Goal: Task Accomplishment & Management: Use online tool/utility

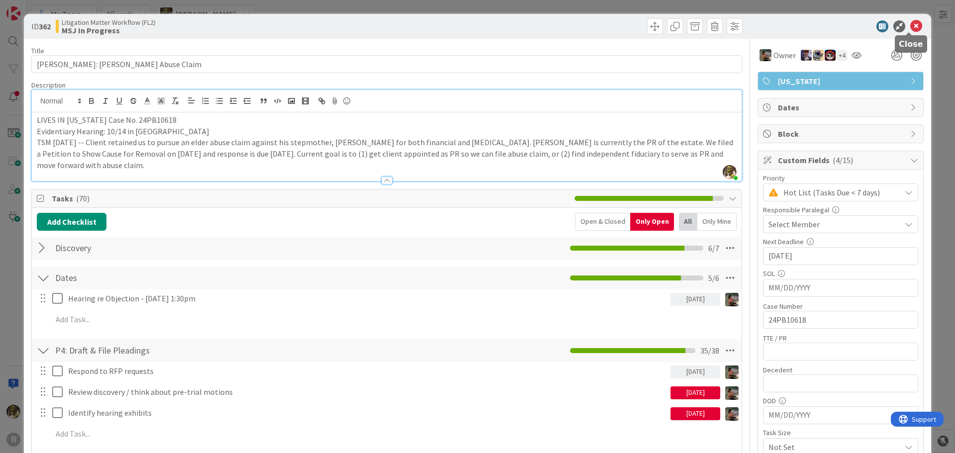
click at [910, 25] on icon at bounding box center [916, 26] width 12 height 12
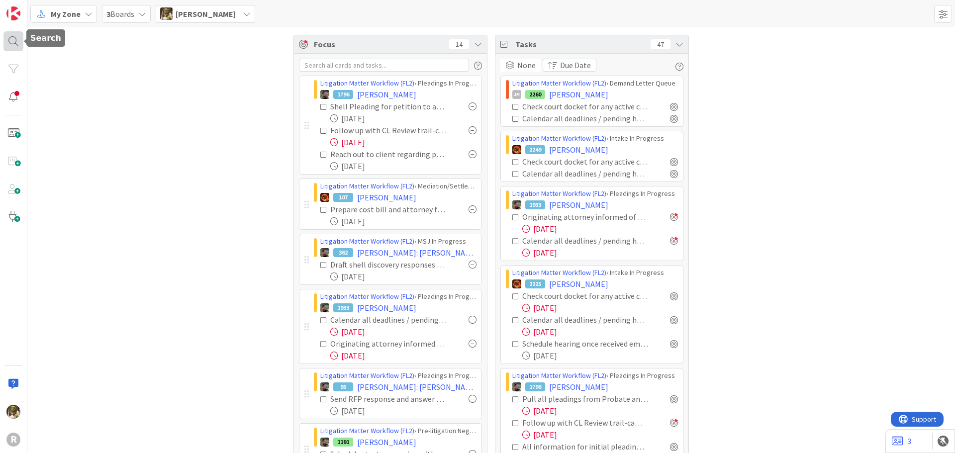
click at [12, 43] on div at bounding box center [13, 41] width 20 height 20
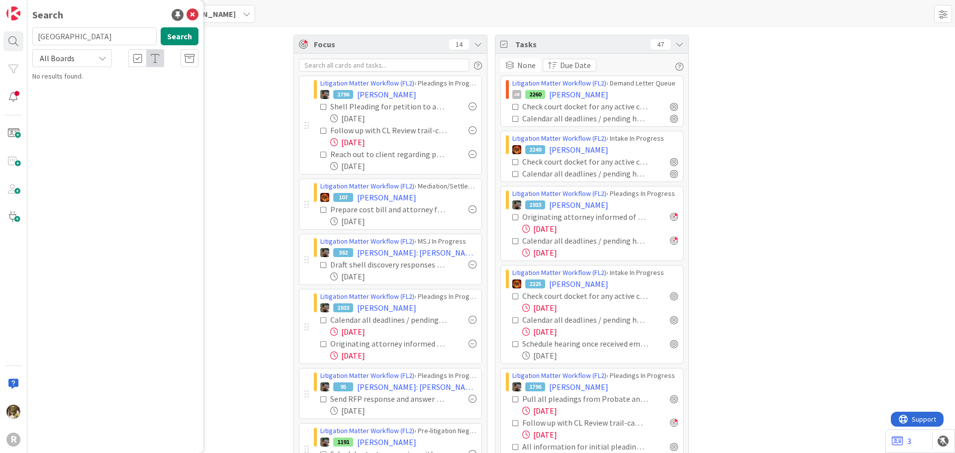
drag, startPoint x: 90, startPoint y: 43, endPoint x: -52, endPoint y: 47, distance: 141.8
click at [0, 47] on html "R Search portland Search All Boards No results found. My Zone 3 Boards [PERSON_…" at bounding box center [477, 226] width 955 height 453
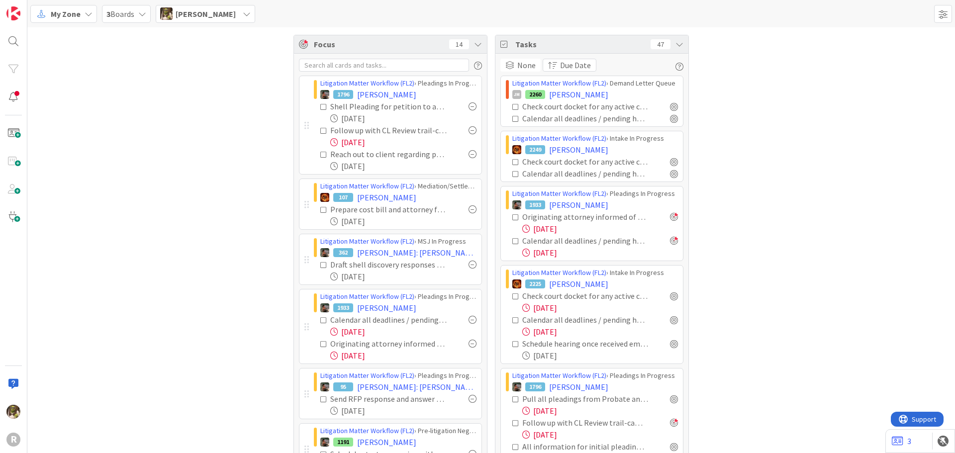
click at [53, 6] on div "My Zone" at bounding box center [63, 14] width 67 height 18
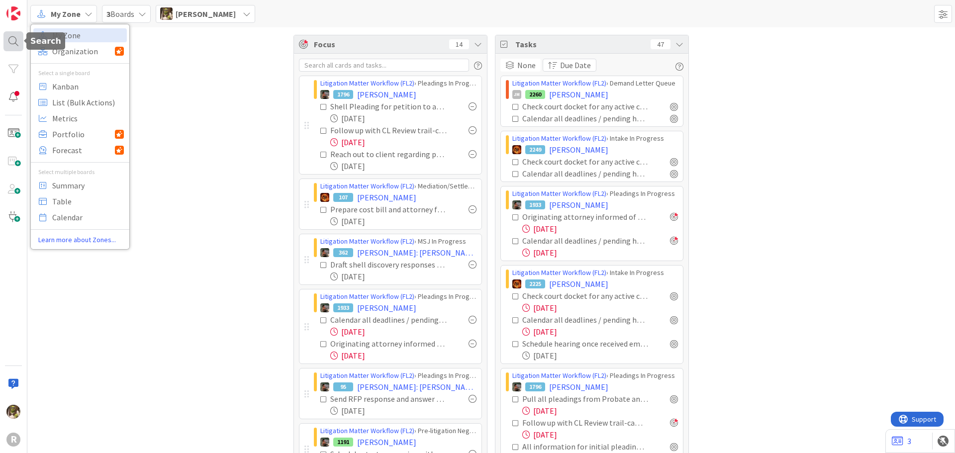
click at [17, 46] on div at bounding box center [13, 41] width 20 height 20
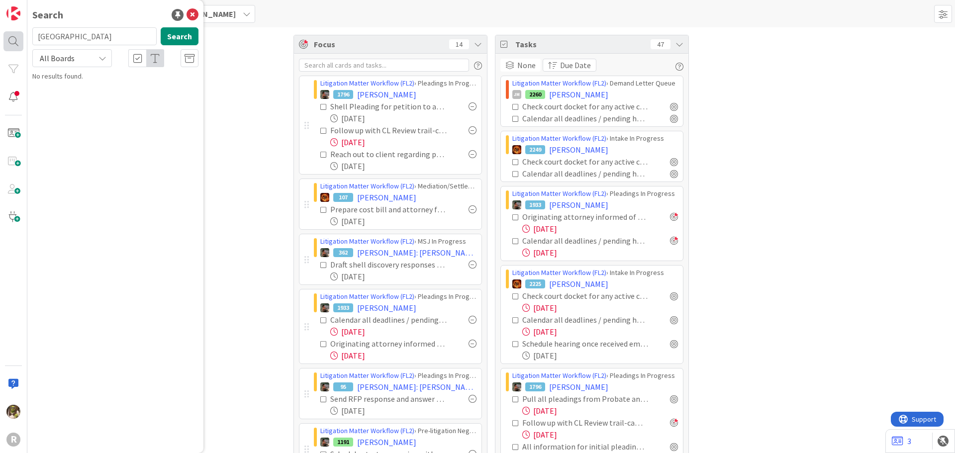
drag, startPoint x: 77, startPoint y: 32, endPoint x: 12, endPoint y: 31, distance: 64.7
click at [12, 31] on div "R Search portland Search All Boards No results found." at bounding box center [13, 226] width 27 height 453
type input "tisiot"
click at [174, 35] on button "Search" at bounding box center [180, 36] width 38 height 18
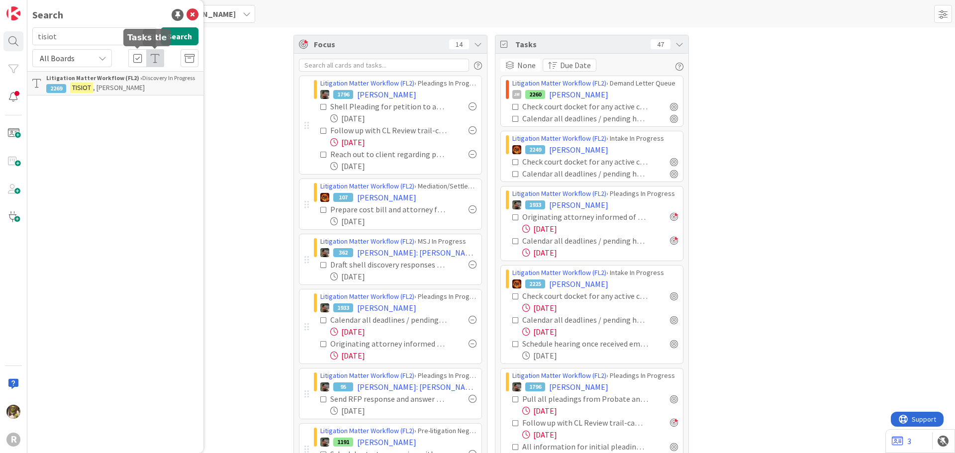
click at [91, 96] on div "Search tisiot Search All Boards Litigation Matter Workflow (FL2) › Discovery In…" at bounding box center [115, 226] width 176 height 453
click at [95, 90] on span ", [PERSON_NAME]" at bounding box center [119, 87] width 52 height 9
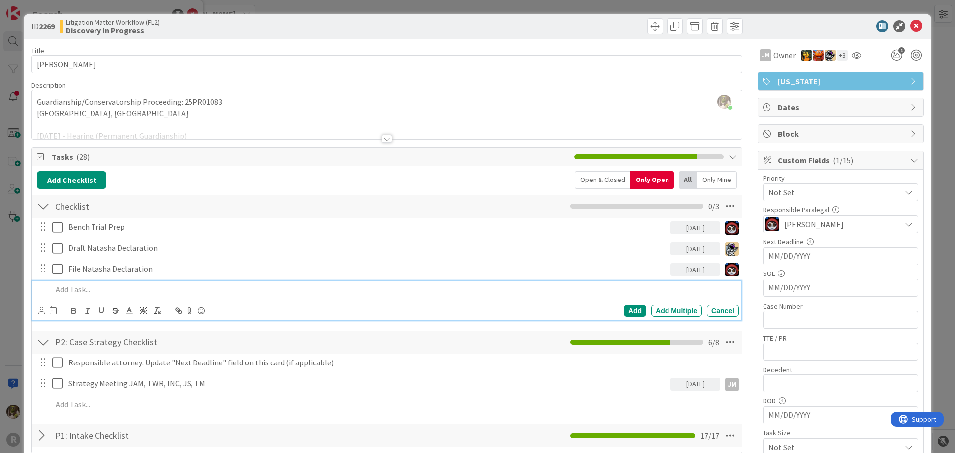
click at [92, 291] on p at bounding box center [393, 289] width 682 height 11
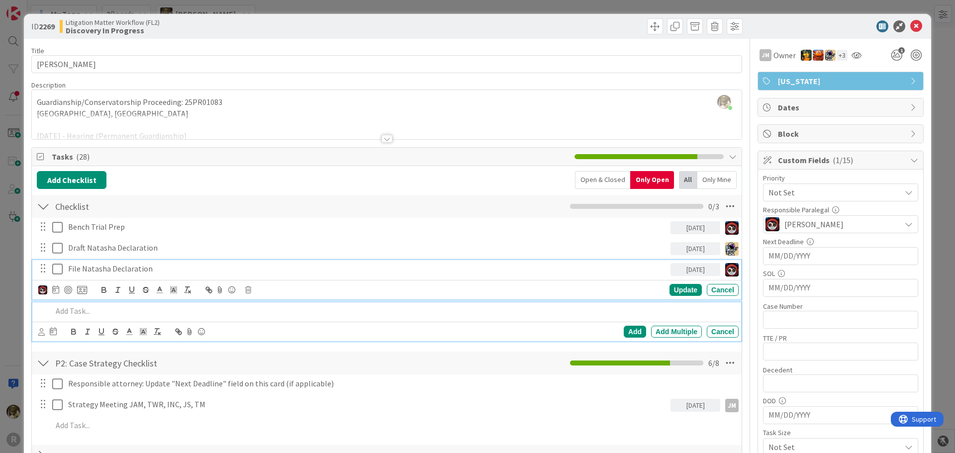
click at [185, 267] on p "File Natasha Declaration" at bounding box center [367, 268] width 598 height 11
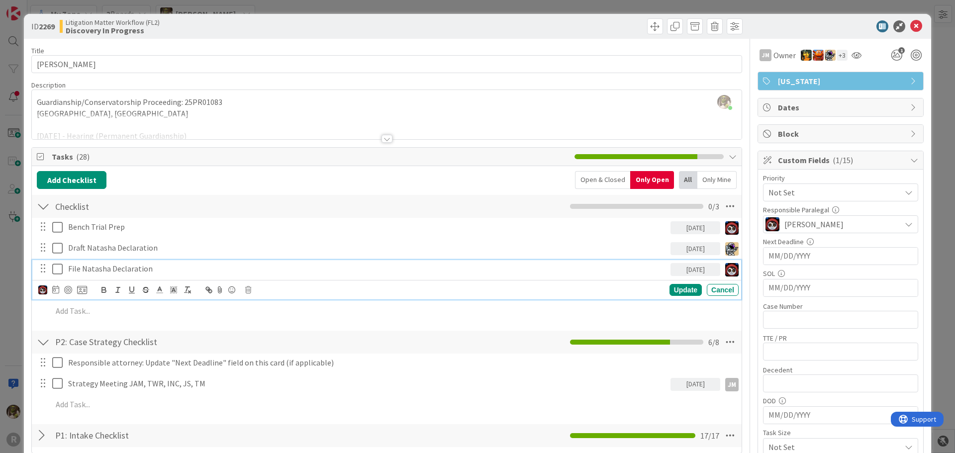
click at [61, 269] on icon at bounding box center [59, 269] width 15 height 12
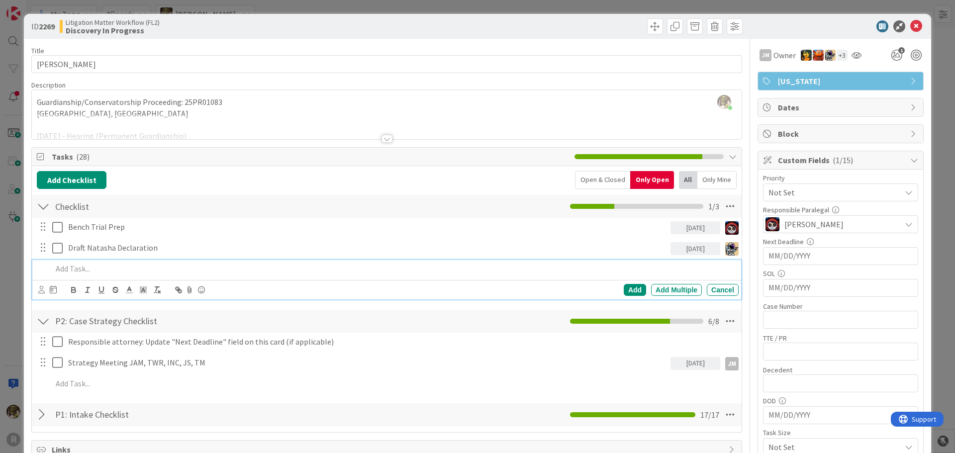
click at [159, 269] on p at bounding box center [393, 268] width 682 height 11
click at [52, 268] on p "File and serve [PERSON_NAME] Declaration" at bounding box center [393, 268] width 682 height 11
click at [37, 291] on div "Add Add Multiple Cancel" at bounding box center [386, 289] width 709 height 19
click at [39, 289] on icon at bounding box center [41, 289] width 6 height 7
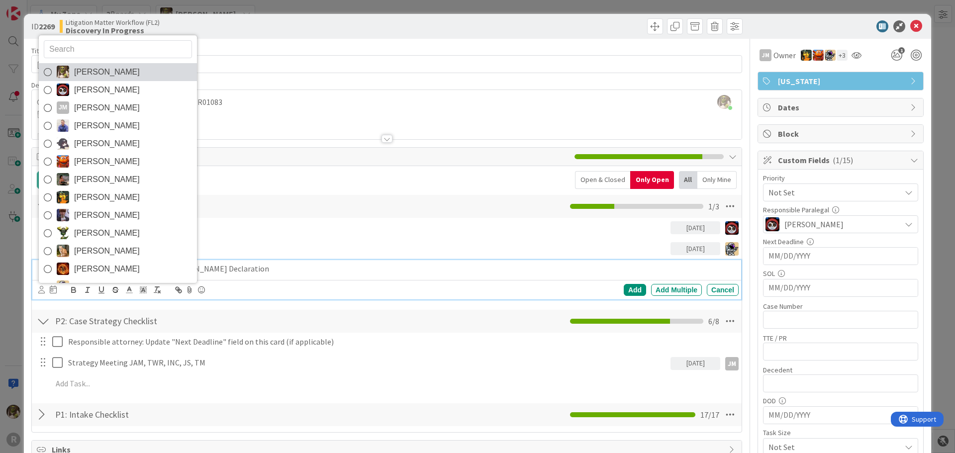
click at [102, 67] on span "[PERSON_NAME]" at bounding box center [107, 72] width 66 height 15
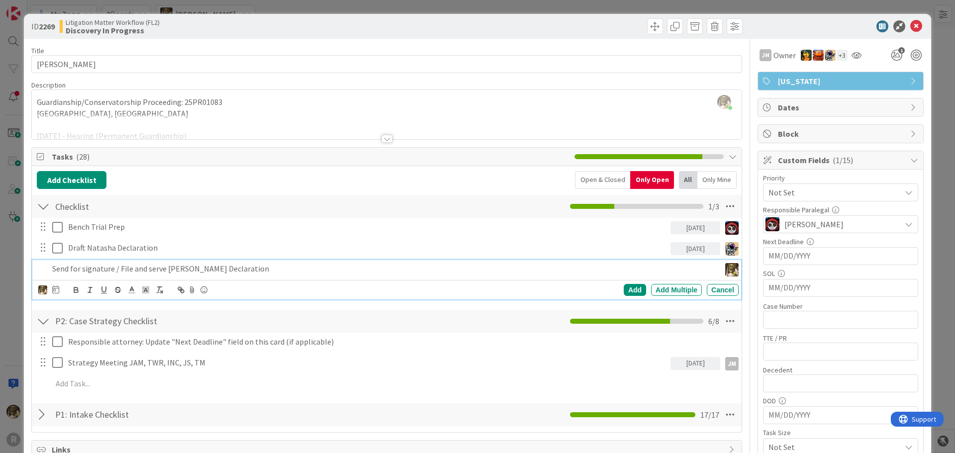
click at [59, 291] on div "[PERSON_NAME] [PERSON_NAME] [PERSON_NAME] [PERSON_NAME] [PERSON_NAME] [PERSON_N…" at bounding box center [388, 290] width 700 height 14
click at [56, 289] on icon at bounding box center [55, 290] width 7 height 8
click at [114, 386] on td "12" at bounding box center [111, 391] width 19 height 19
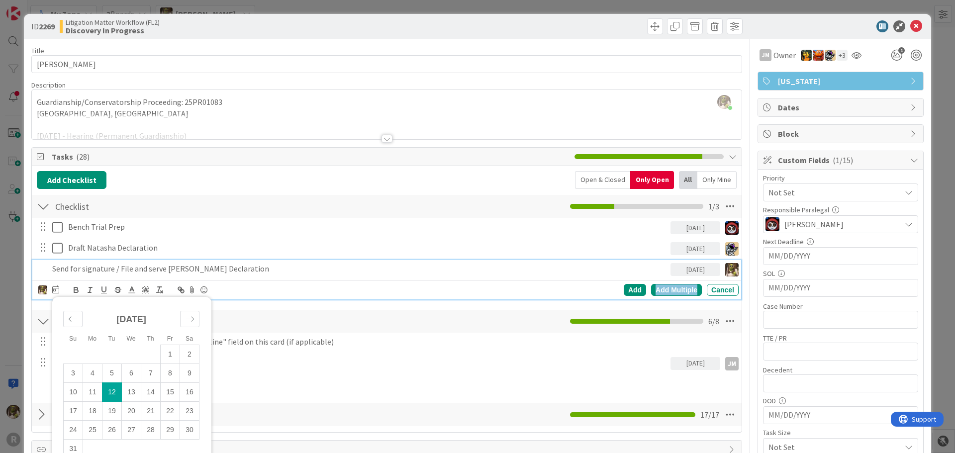
click at [655, 287] on div "Add Multiple" at bounding box center [676, 290] width 51 height 12
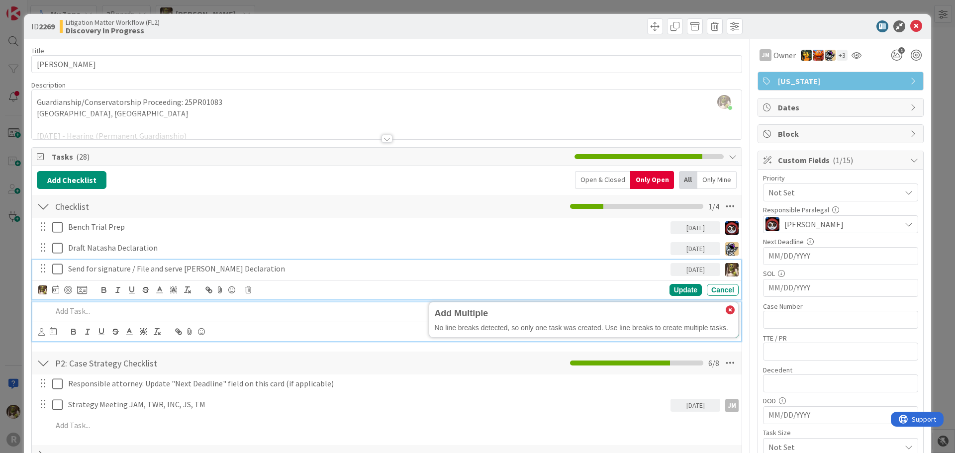
click at [243, 276] on div "Send for signature / File and serve [PERSON_NAME] Declaration" at bounding box center [367, 268] width 606 height 17
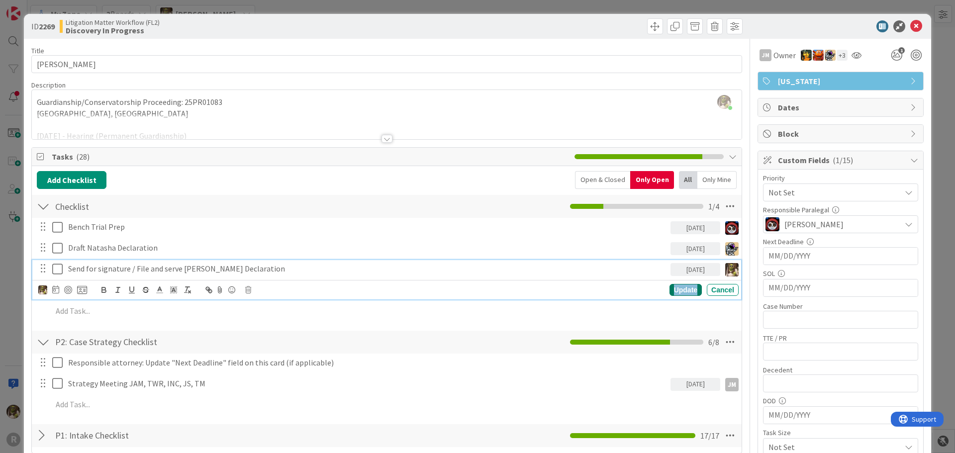
click at [680, 289] on div "Update" at bounding box center [685, 290] width 32 height 12
click at [124, 265] on p "Send for signature / File and serve [PERSON_NAME] Declaration" at bounding box center [367, 268] width 598 height 11
click at [63, 289] on div at bounding box center [62, 290] width 49 height 12
click at [69, 287] on div at bounding box center [68, 290] width 8 height 8
click at [911, 22] on icon at bounding box center [916, 26] width 12 height 12
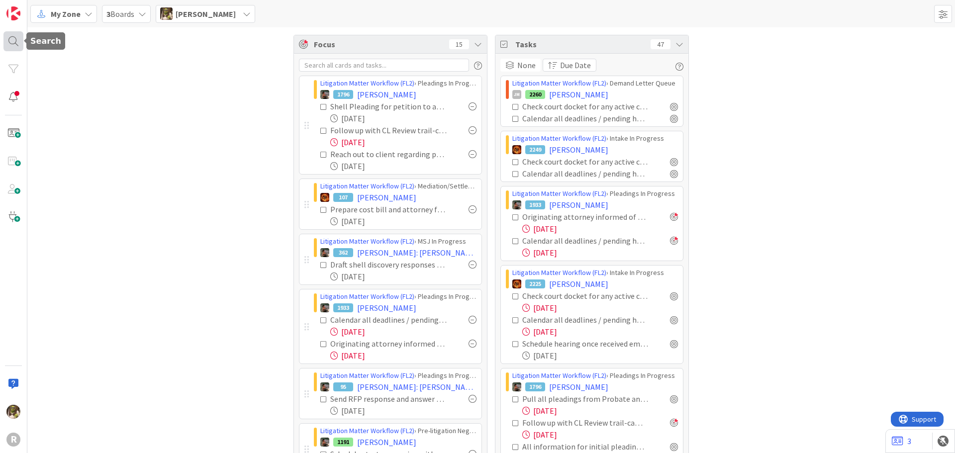
click at [17, 40] on div at bounding box center [13, 41] width 20 height 20
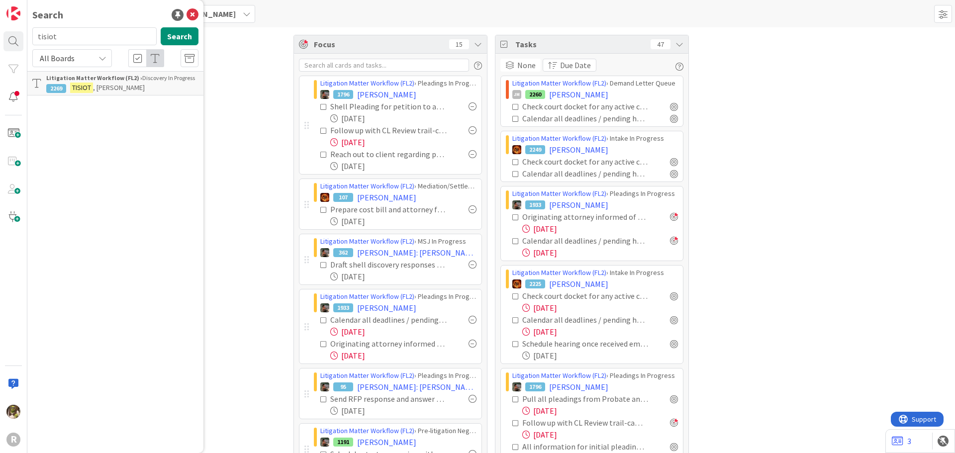
drag, startPoint x: 112, startPoint y: 37, endPoint x: -52, endPoint y: 46, distance: 164.4
click at [0, 46] on html "R Search tisiot Search All Boards Litigation Matter Workflow (FL2) › Discovery …" at bounding box center [477, 226] width 955 height 453
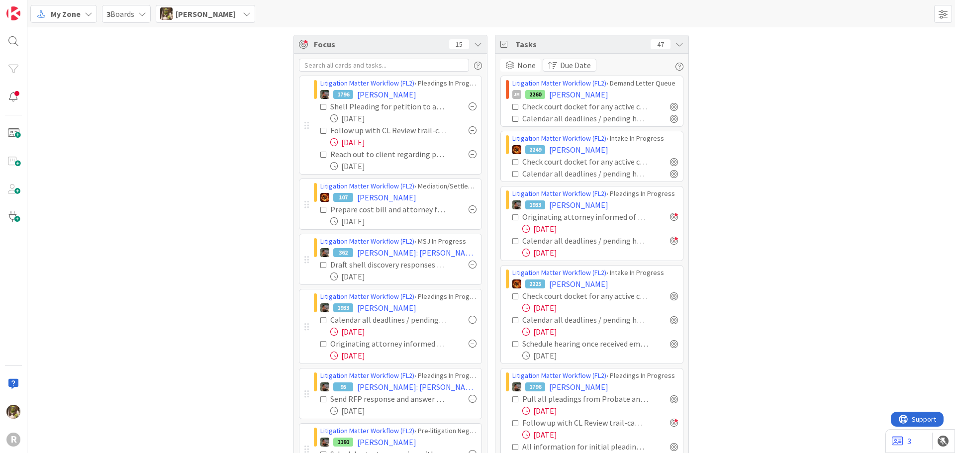
click at [78, 12] on span "My Zone" at bounding box center [66, 14] width 30 height 12
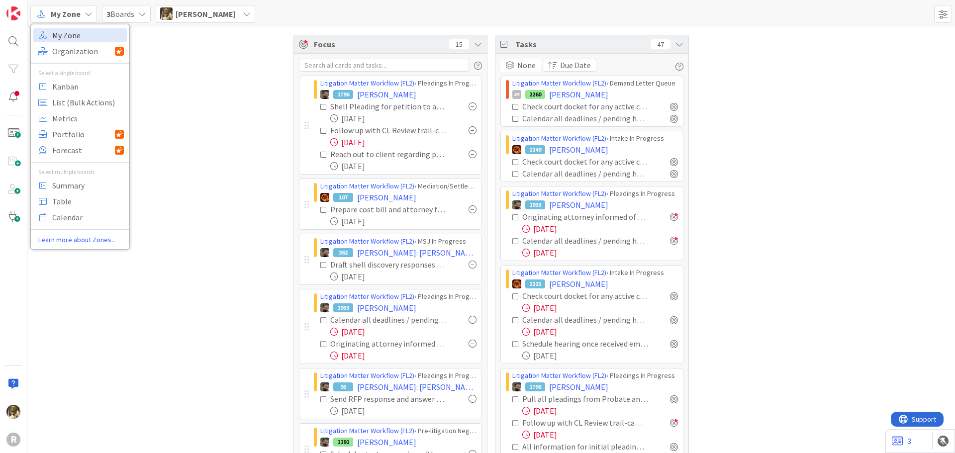
click at [80, 35] on span "My Zone" at bounding box center [88, 35] width 72 height 15
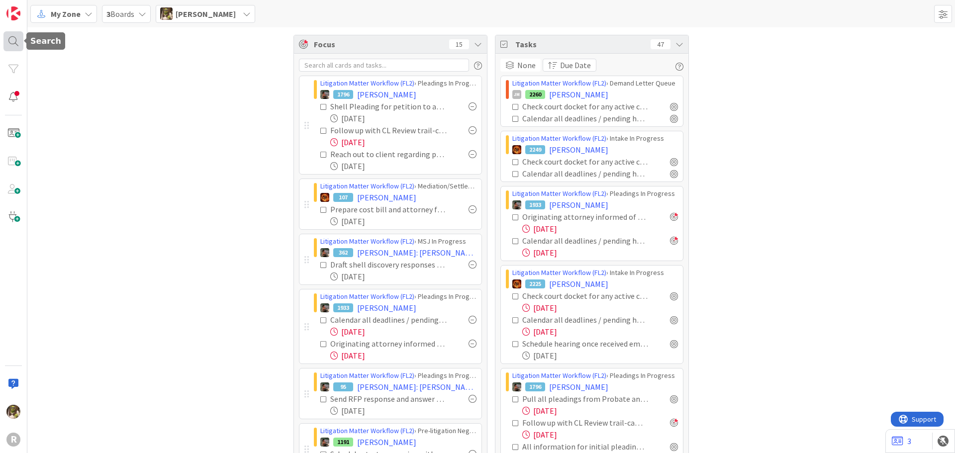
click at [14, 37] on div at bounding box center [13, 41] width 20 height 20
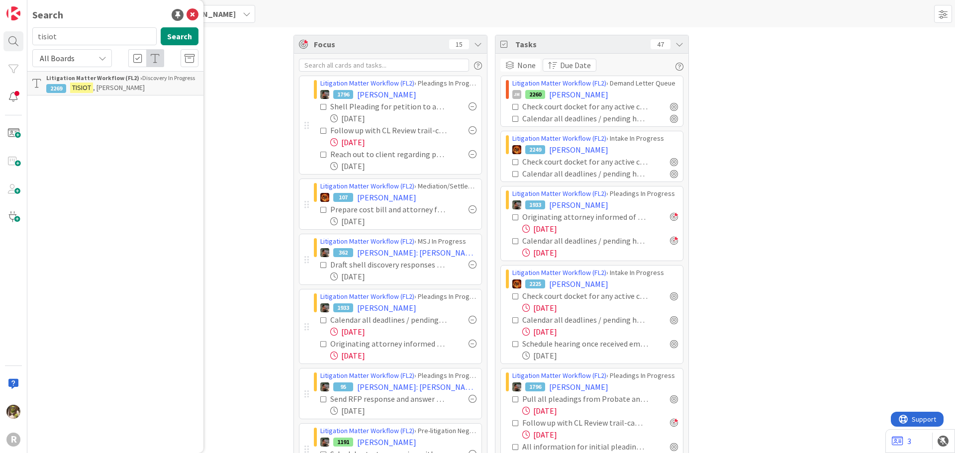
drag, startPoint x: 71, startPoint y: 33, endPoint x: 29, endPoint y: 36, distance: 41.9
click at [29, 36] on div "tisiot Search" at bounding box center [115, 38] width 178 height 22
type input "[PERSON_NAME]"
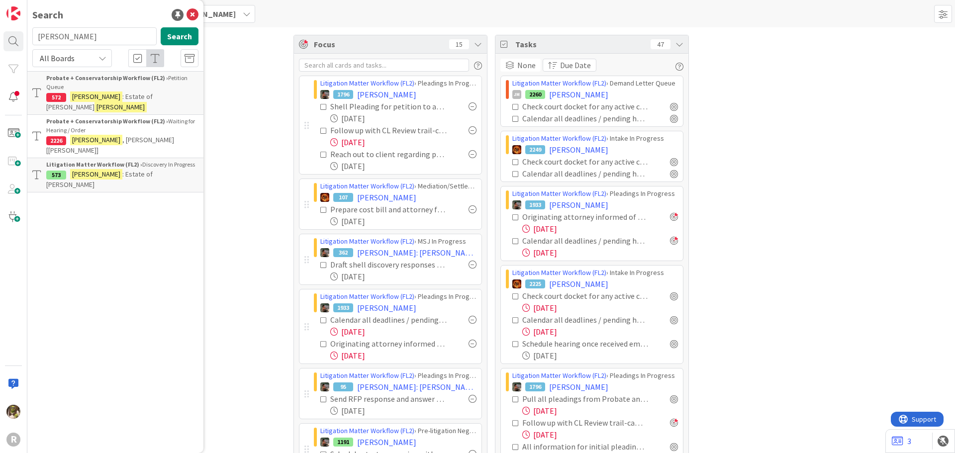
click at [103, 136] on link "Probate + Conservatorship Workflow (FL2) › Waiting for Hearing / Order 2226 [PE…" at bounding box center [115, 136] width 176 height 43
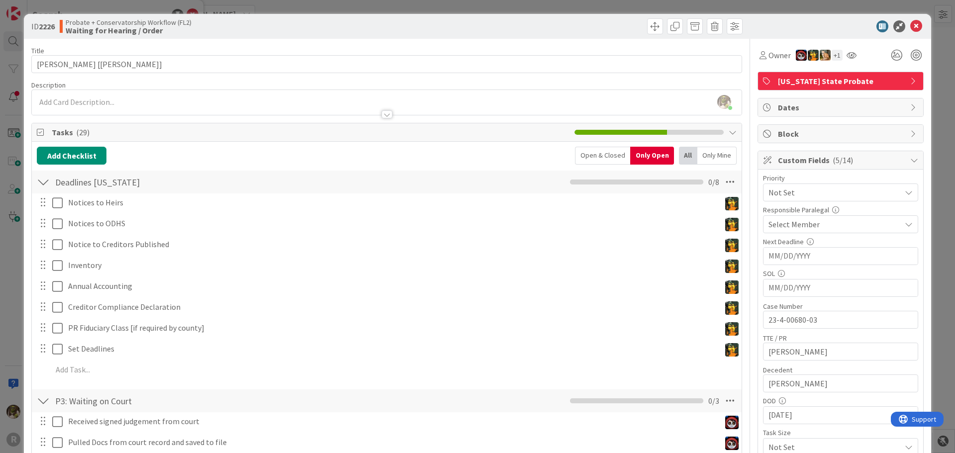
click at [700, 156] on div "Only Mine" at bounding box center [716, 156] width 39 height 18
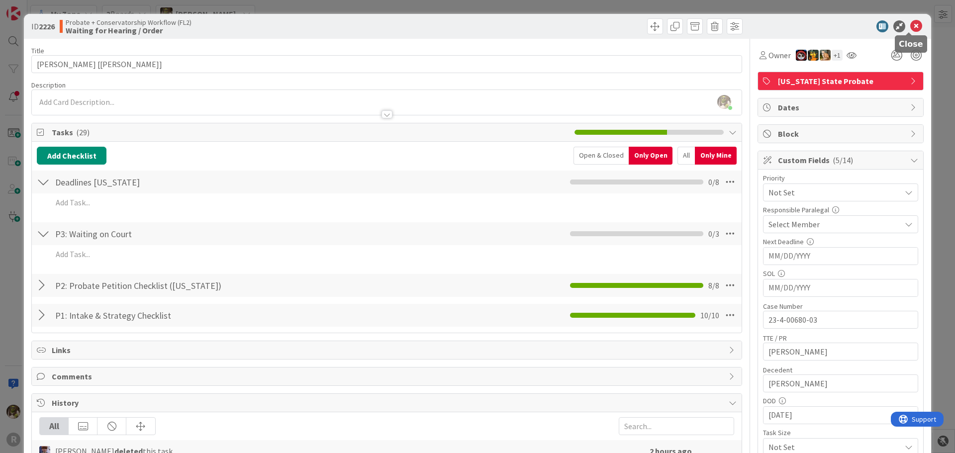
click at [910, 21] on icon at bounding box center [916, 26] width 12 height 12
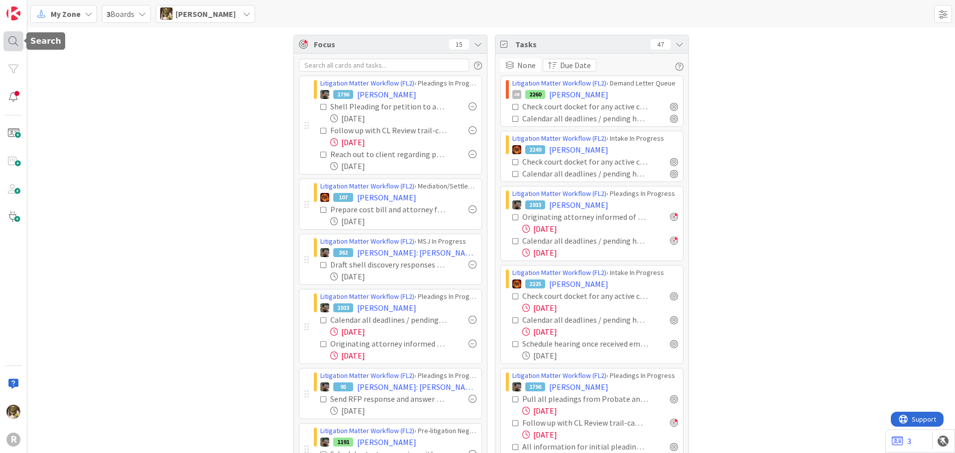
click at [11, 40] on div at bounding box center [13, 41] width 20 height 20
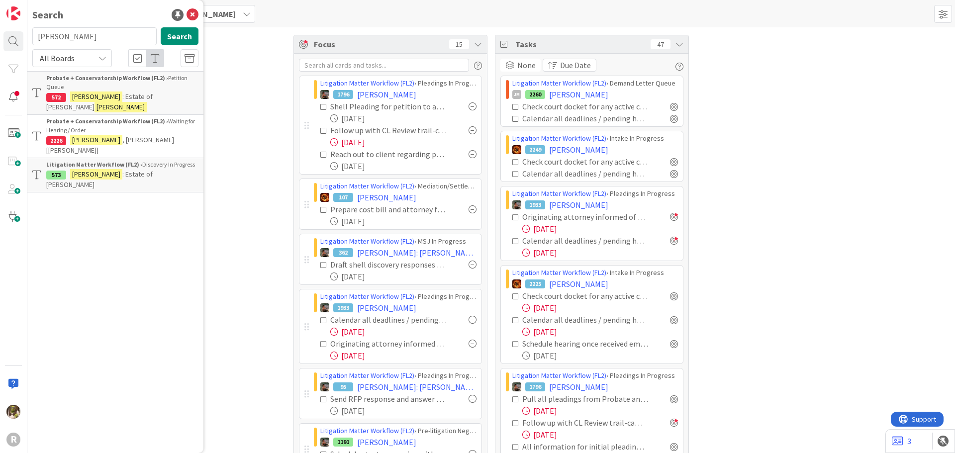
click at [142, 87] on div "Probate + Conservatorship Workflow (FL2) › Petition Queue" at bounding box center [122, 83] width 152 height 18
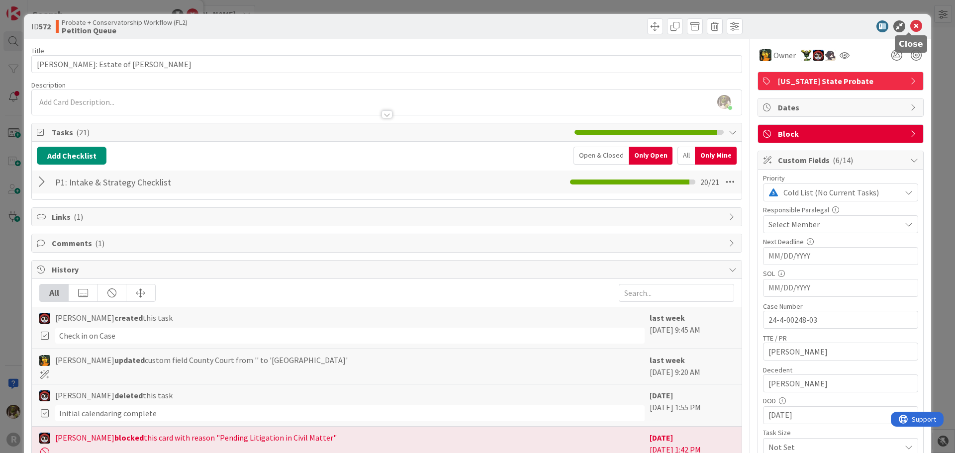
click at [914, 21] on icon at bounding box center [916, 26] width 12 height 12
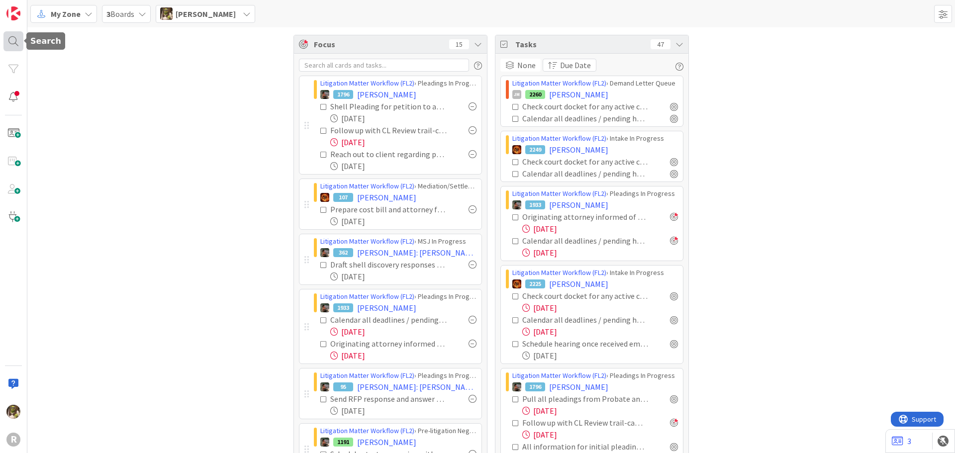
click at [19, 35] on div at bounding box center [13, 41] width 20 height 20
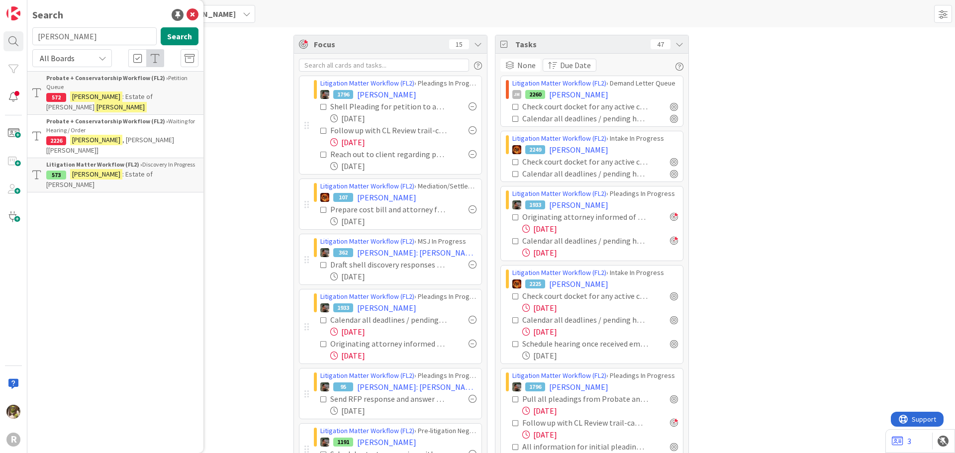
click at [103, 169] on p "[PERSON_NAME] : Estate of [PERSON_NAME]" at bounding box center [122, 179] width 152 height 21
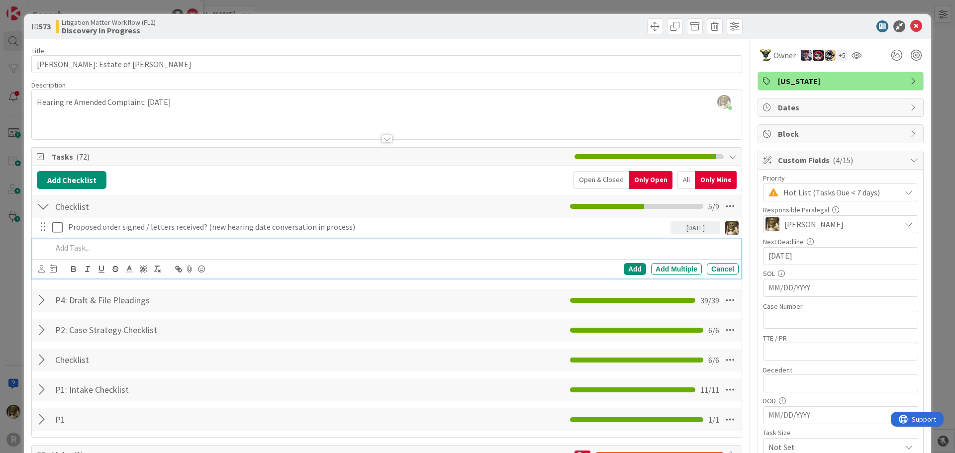
click at [102, 242] on div at bounding box center [393, 247] width 690 height 17
drag, startPoint x: 122, startPoint y: 249, endPoint x: 102, endPoint y: 249, distance: 20.4
click at [102, 249] on p "Filing / Serving Order for Consideration" at bounding box center [393, 247] width 682 height 11
drag, startPoint x: 268, startPoint y: 252, endPoint x: 181, endPoint y: 253, distance: 87.1
click at [181, 253] on p "Filing / Serving motion to correct order for Consideration" at bounding box center [393, 247] width 682 height 11
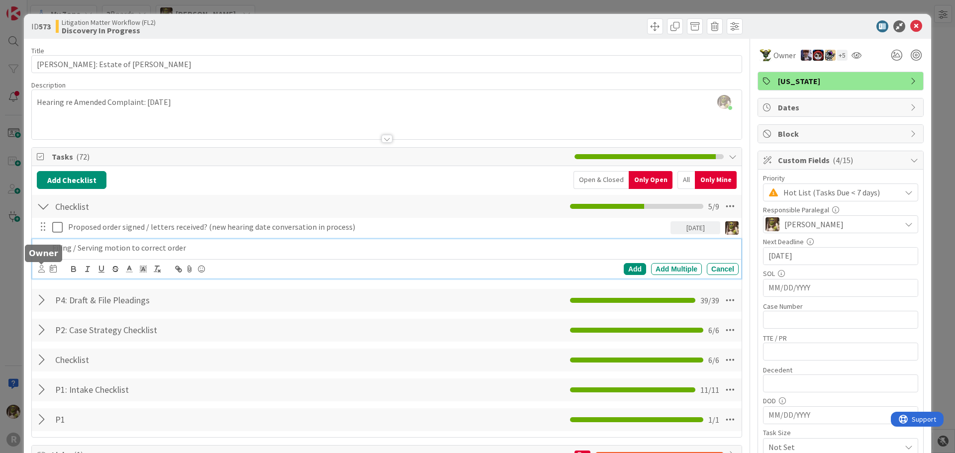
click at [40, 268] on icon at bounding box center [41, 268] width 6 height 7
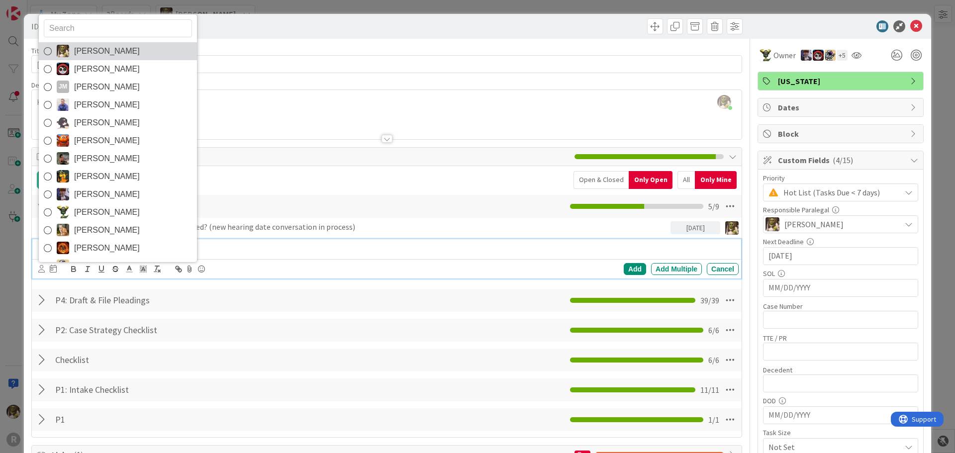
click at [90, 51] on span "[PERSON_NAME]" at bounding box center [107, 51] width 66 height 15
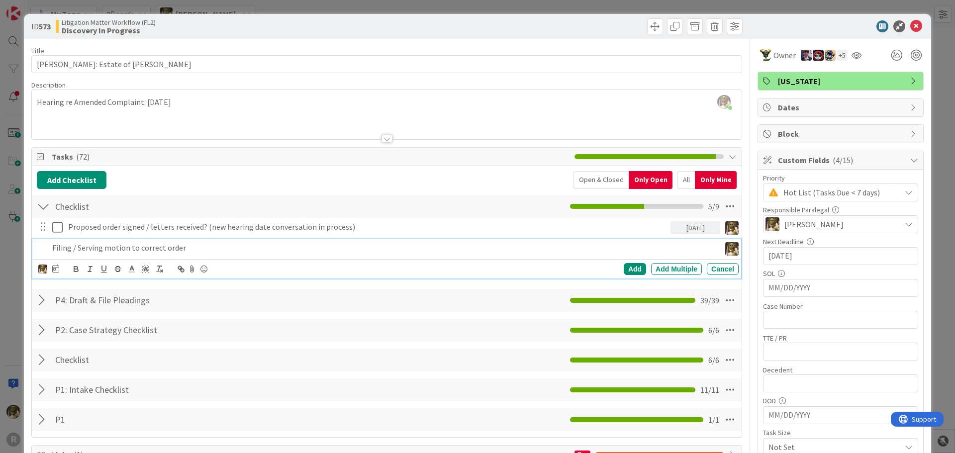
click at [56, 270] on icon at bounding box center [55, 269] width 7 height 8
click at [116, 375] on td "12" at bounding box center [111, 371] width 19 height 19
click at [624, 269] on div "Add" at bounding box center [635, 269] width 22 height 12
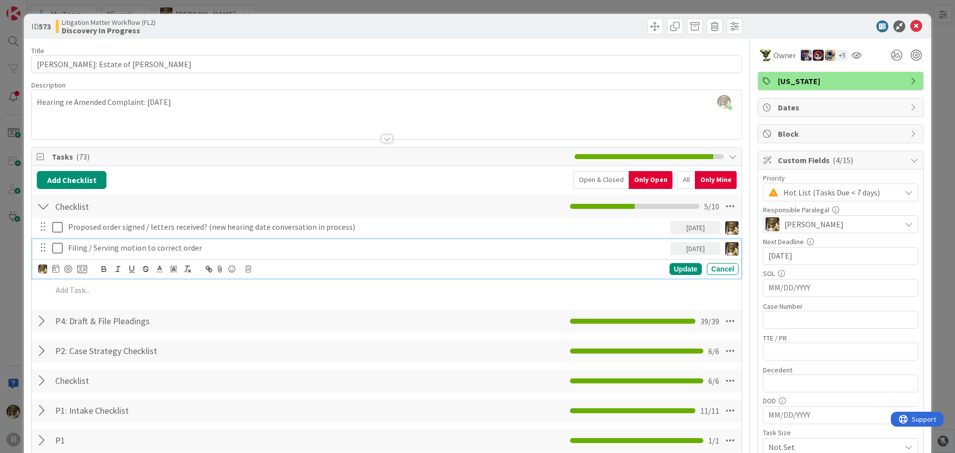
click at [174, 245] on p "Filing / Serving motion to correct order" at bounding box center [367, 247] width 598 height 11
click at [69, 268] on div at bounding box center [68, 269] width 8 height 8
